Goal: Task Accomplishment & Management: Complete application form

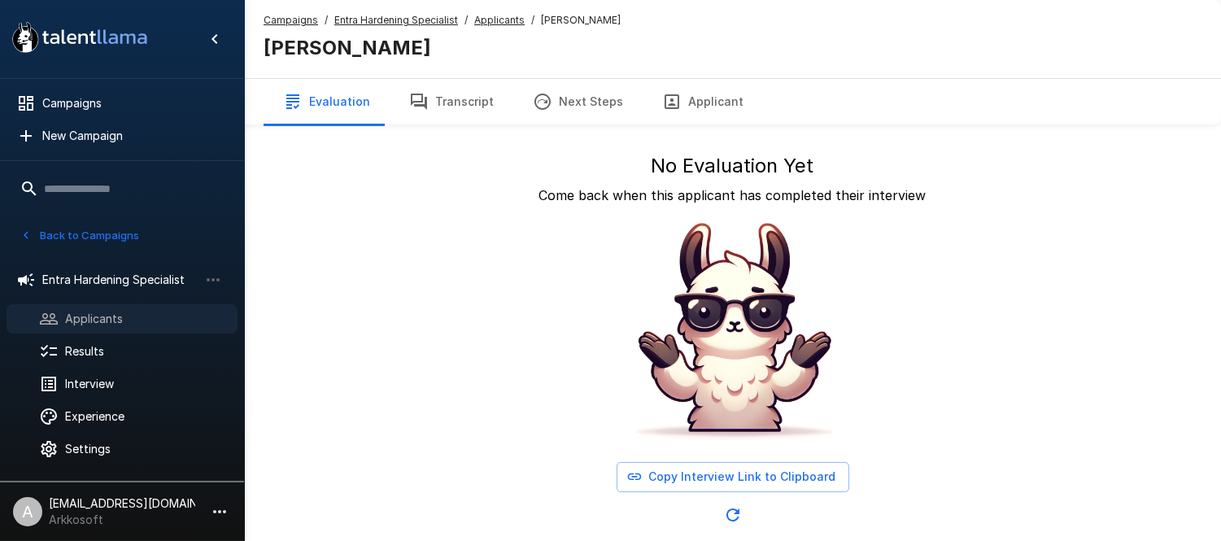
click at [122, 320] on span "Applicants" at bounding box center [144, 319] width 159 height 16
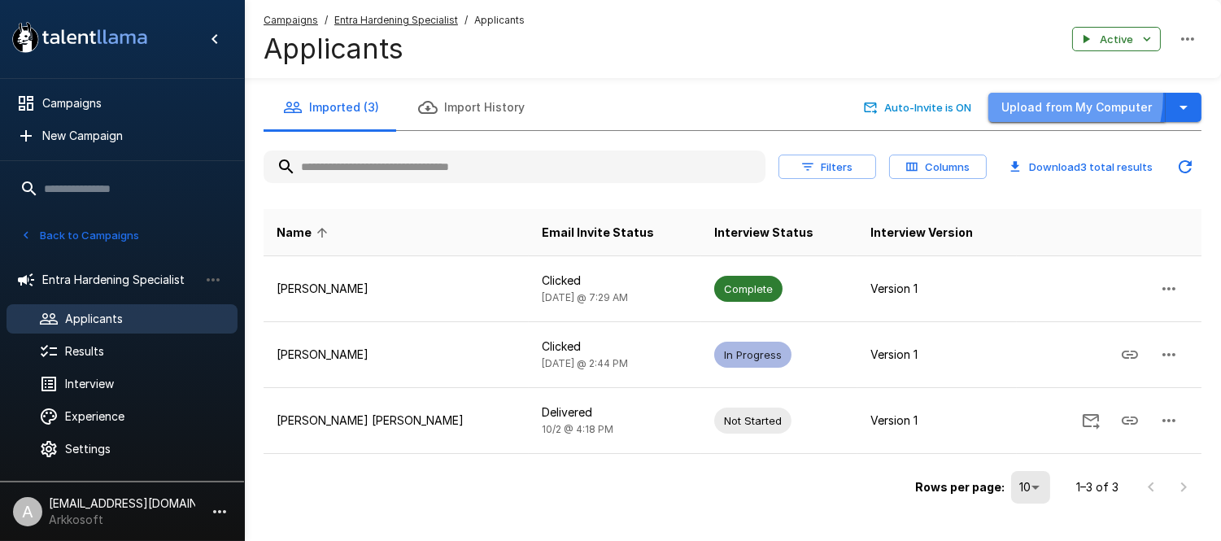
click at [1044, 96] on button "Upload from My Computer" at bounding box center [1077, 108] width 177 height 30
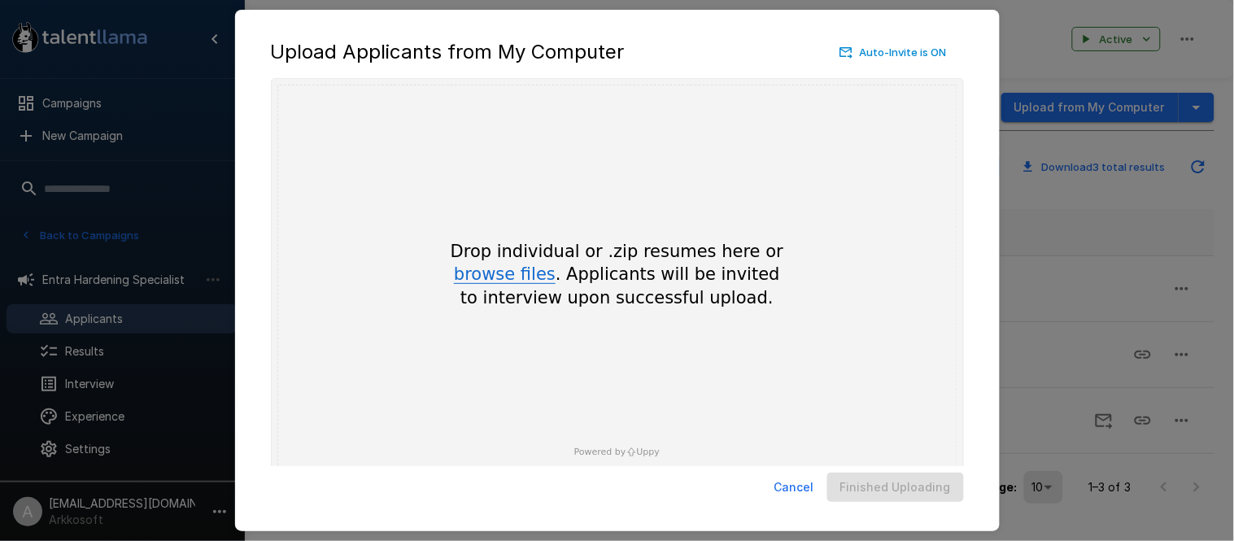
click at [507, 268] on button "browse files" at bounding box center [505, 275] width 102 height 18
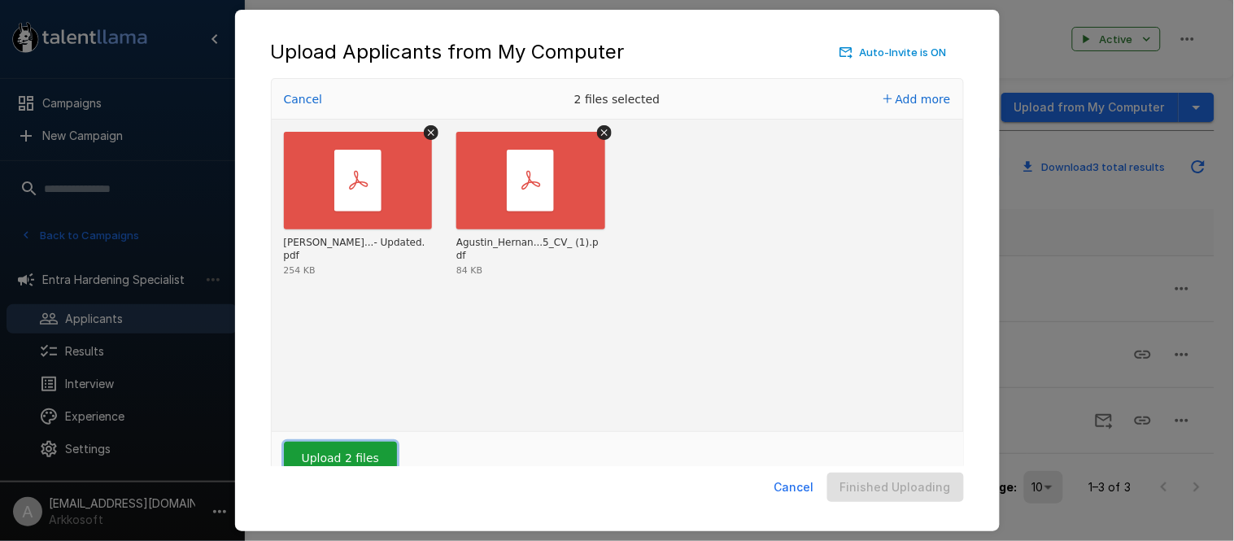
click at [373, 452] on button "Upload 2 files" at bounding box center [340, 458] width 113 height 33
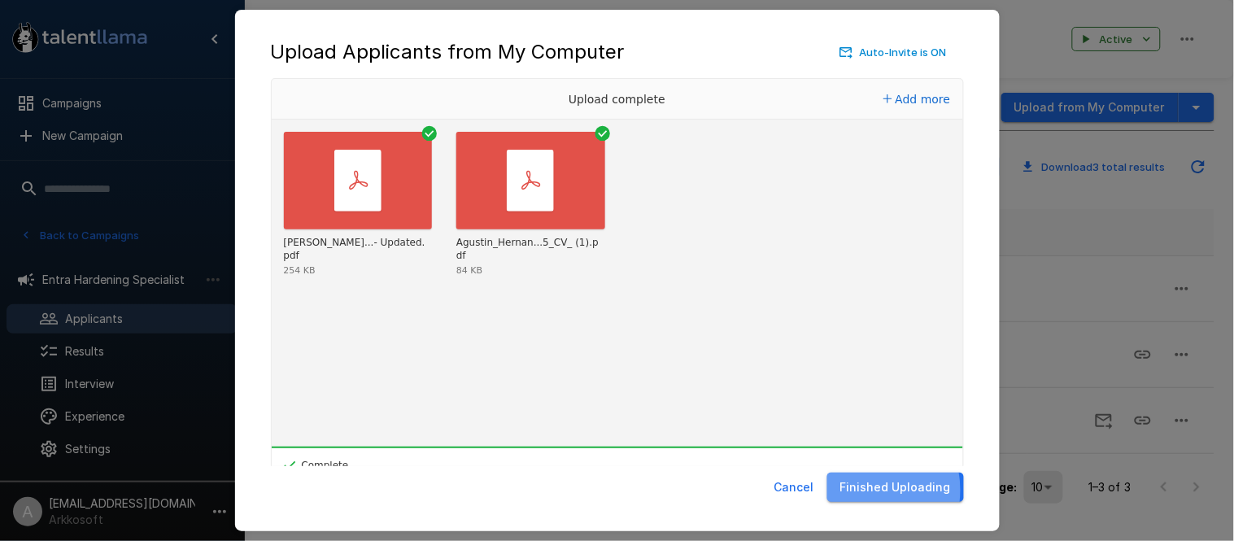
click at [863, 491] on button "Finished Uploading" at bounding box center [895, 488] width 137 height 30
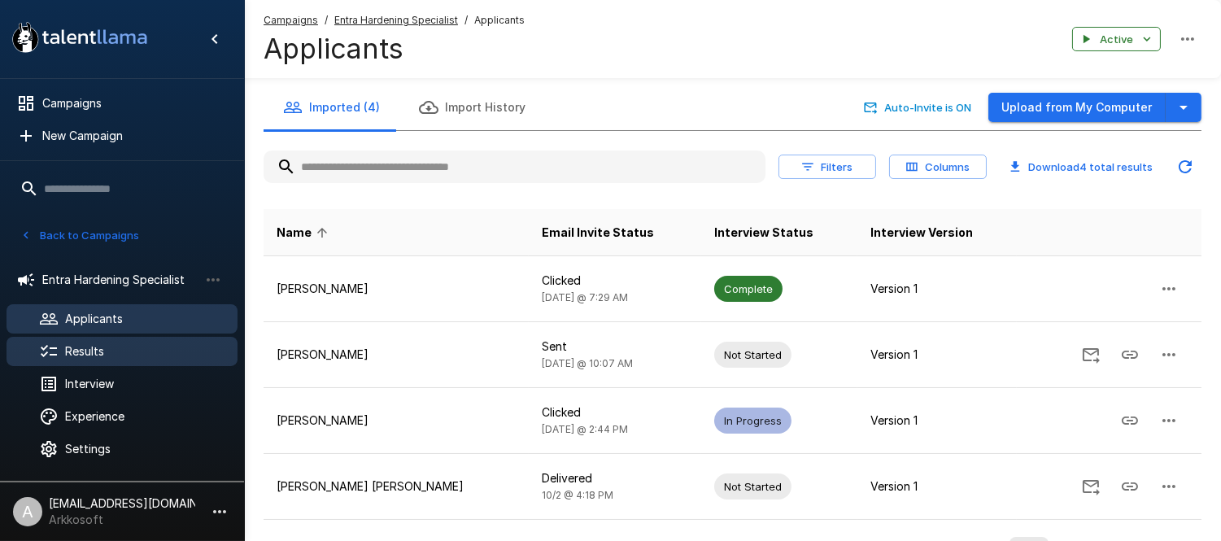
click at [171, 345] on span "Results" at bounding box center [144, 351] width 159 height 16
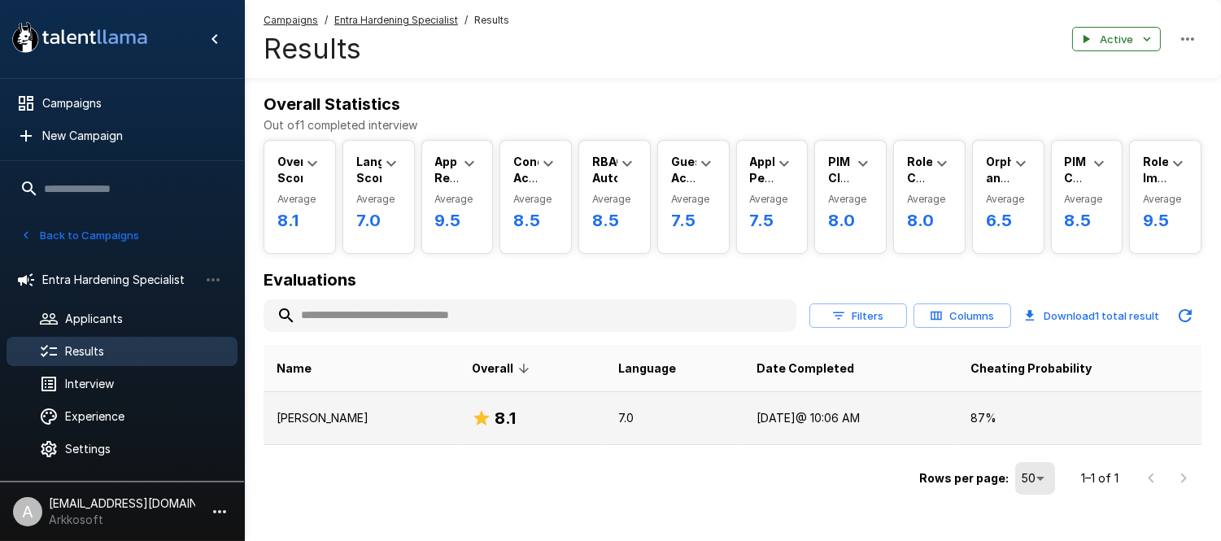
click at [435, 417] on p "[PERSON_NAME]" at bounding box center [361, 418] width 169 height 16
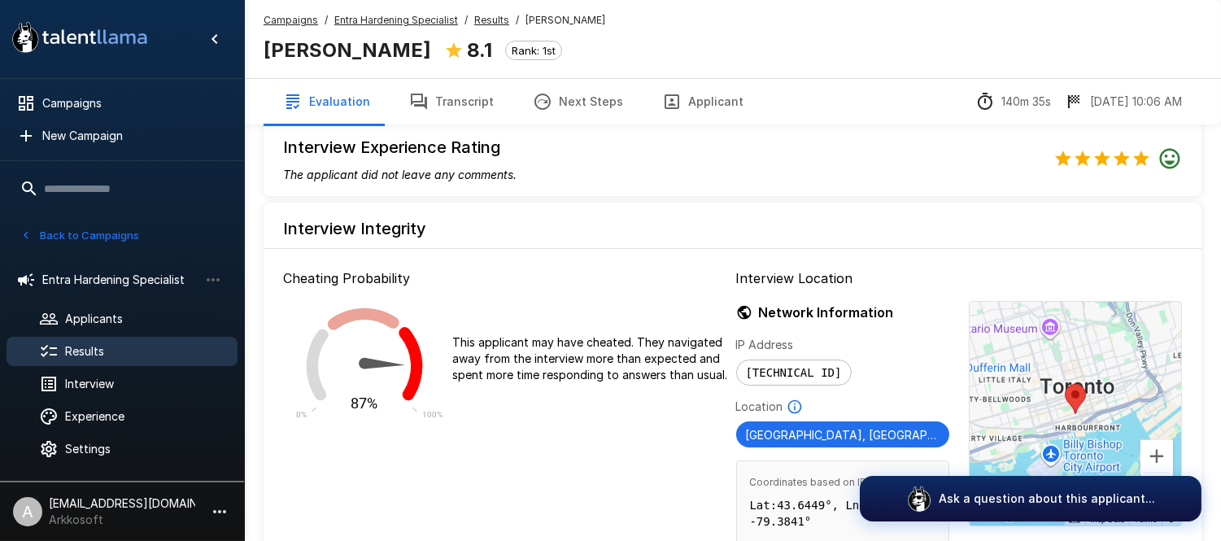
scroll to position [2159, 0]
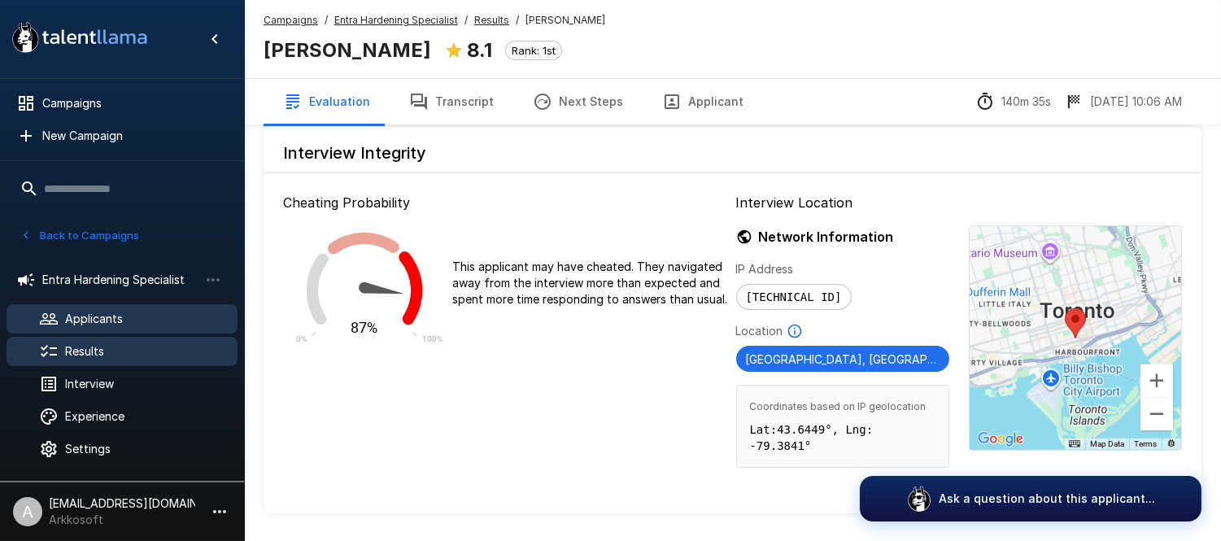
click at [120, 322] on span "Applicants" at bounding box center [144, 319] width 159 height 16
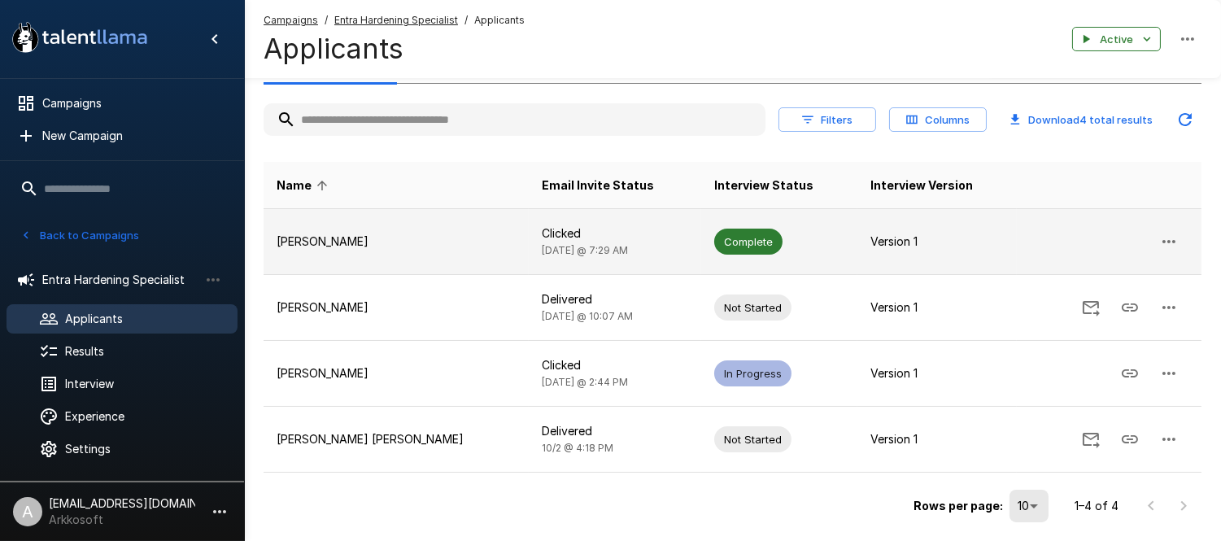
scroll to position [90, 0]
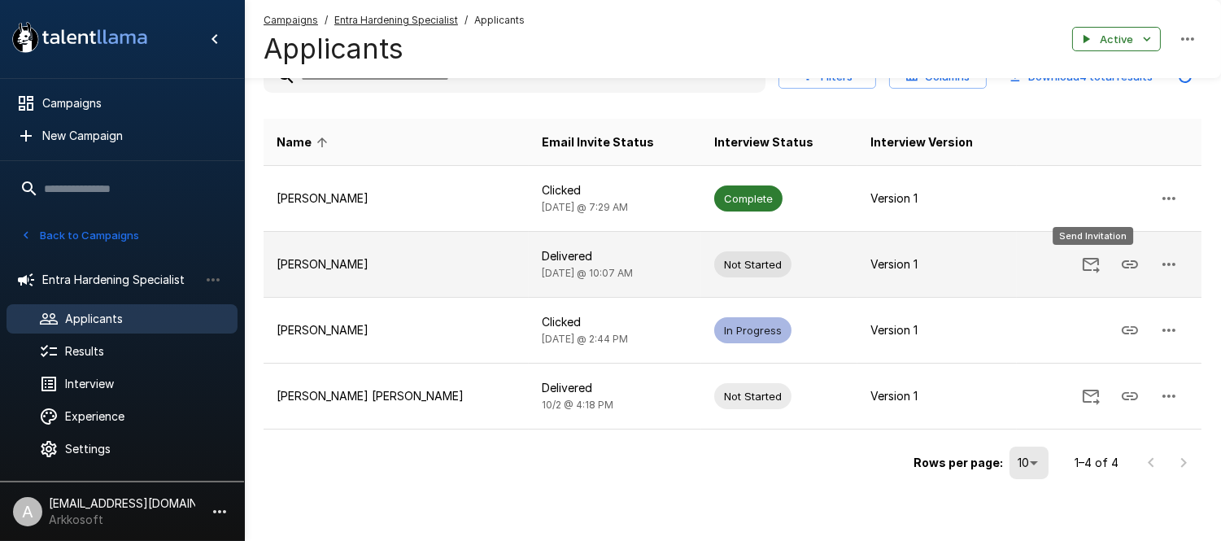
click at [1093, 263] on icon "Send Invitation" at bounding box center [1091, 265] width 17 height 15
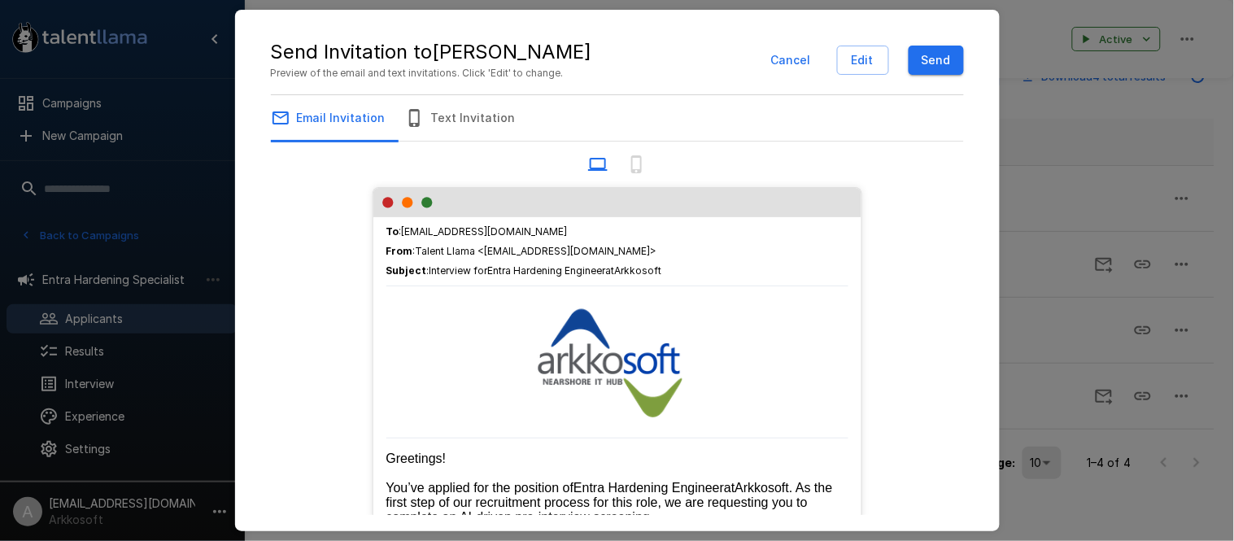
click at [937, 60] on button "Send" at bounding box center [936, 61] width 55 height 30
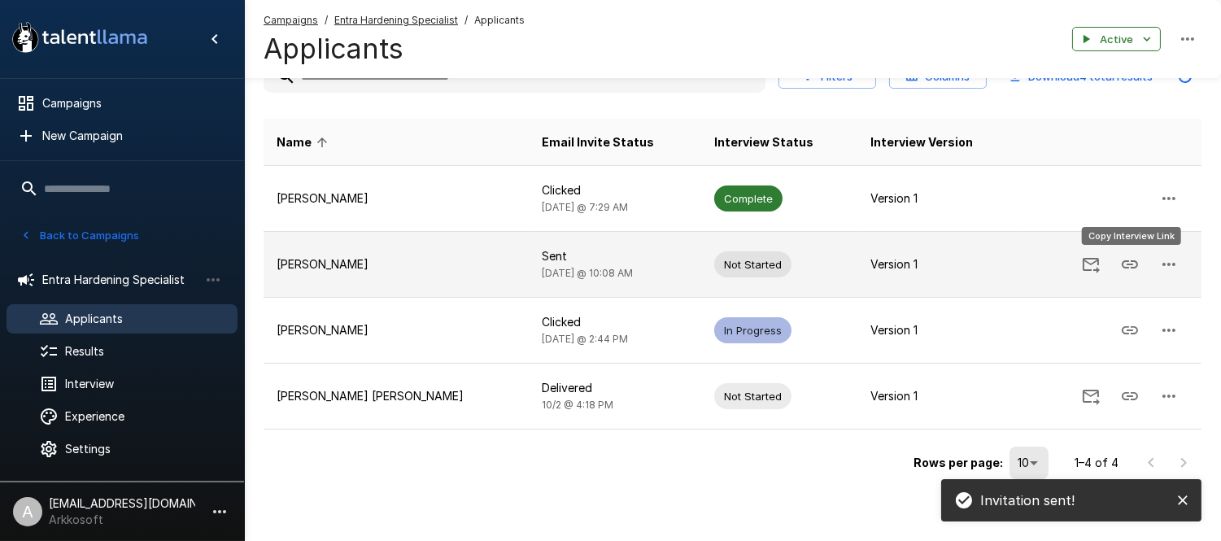
drag, startPoint x: 1128, startPoint y: 270, endPoint x: 1160, endPoint y: 290, distance: 38.0
click at [1129, 270] on icon "Copy Interview Link" at bounding box center [1130, 265] width 20 height 20
